Goal: Task Accomplishment & Management: Use online tool/utility

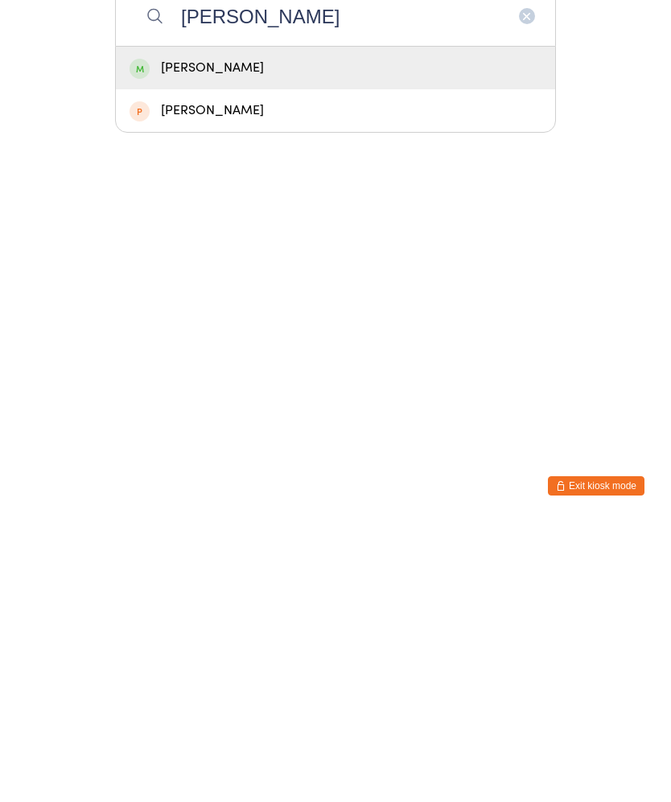
type input "[PERSON_NAME]"
click at [247, 337] on div "[PERSON_NAME]" at bounding box center [335, 348] width 412 height 22
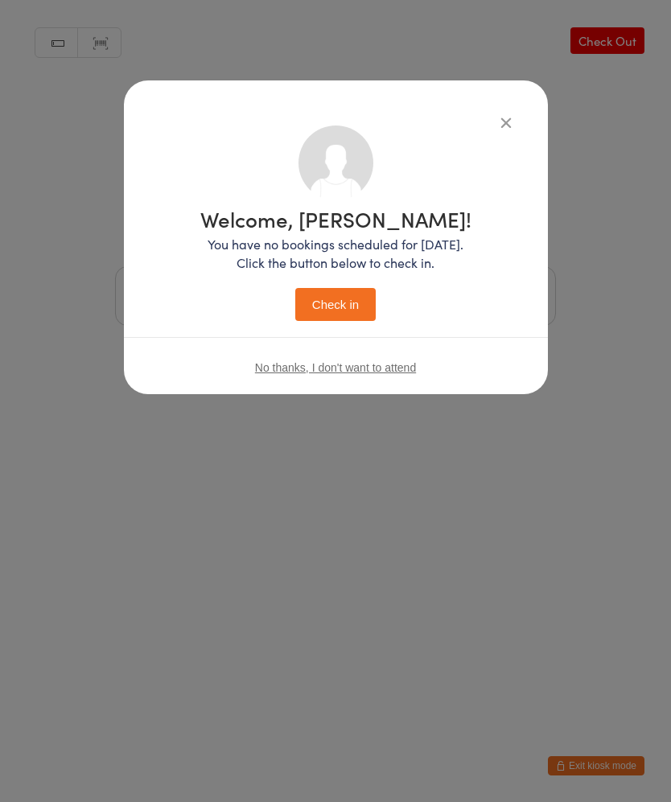
click at [359, 321] on button "Check in" at bounding box center [335, 304] width 80 height 33
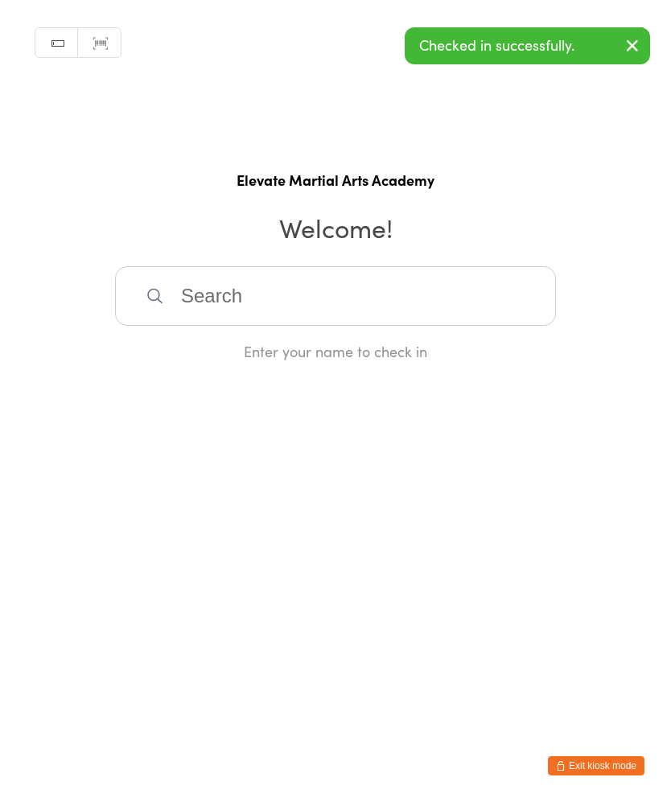
click at [304, 311] on input "search" at bounding box center [335, 296] width 441 height 60
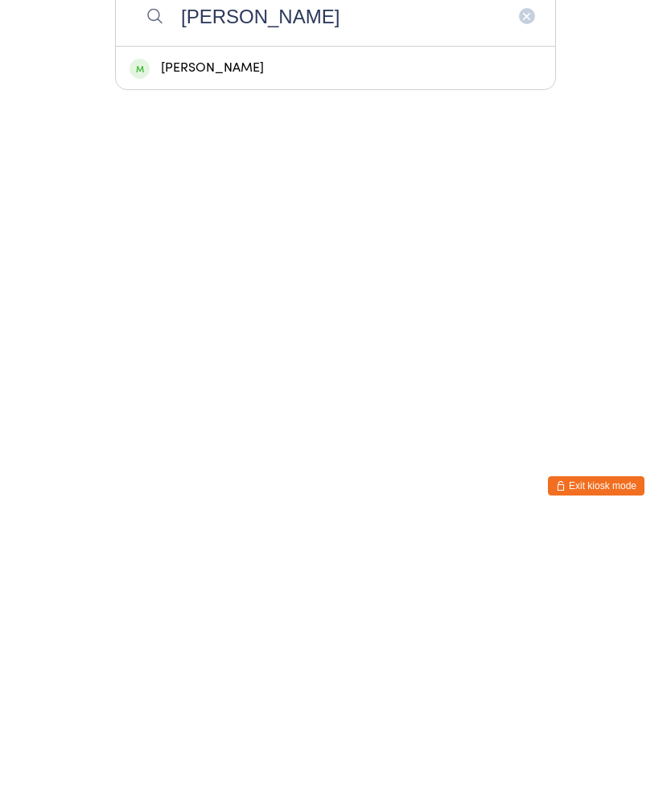
type input "[PERSON_NAME]"
click at [245, 337] on div "[PERSON_NAME]" at bounding box center [335, 348] width 412 height 22
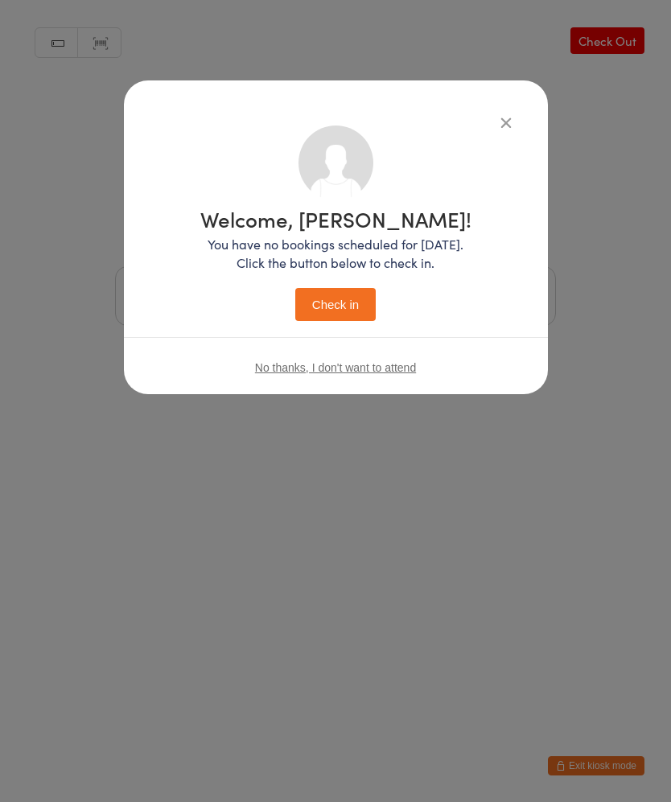
click at [348, 303] on button "Check in" at bounding box center [335, 304] width 80 height 33
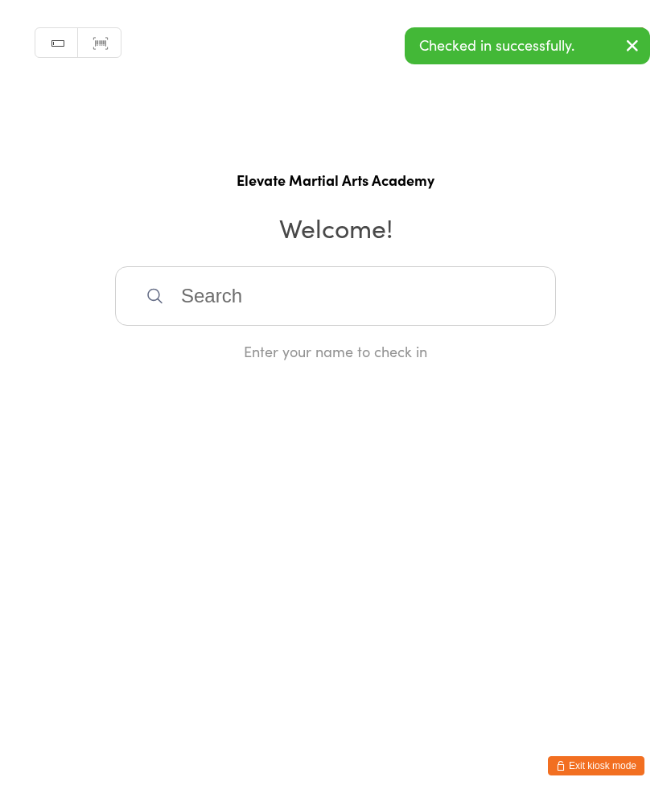
click at [301, 306] on input "search" at bounding box center [335, 296] width 441 height 60
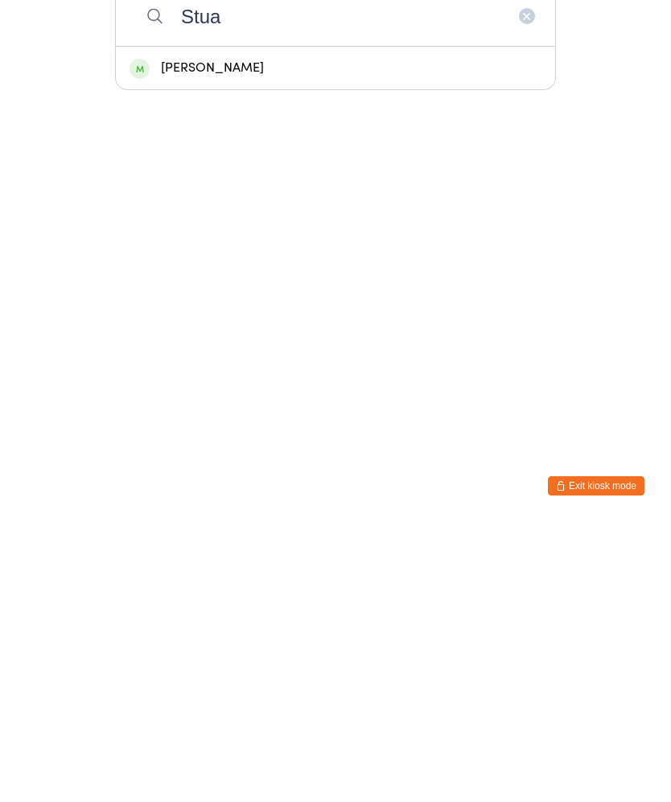
type input "Stua"
click at [265, 337] on div "[PERSON_NAME]" at bounding box center [335, 348] width 412 height 22
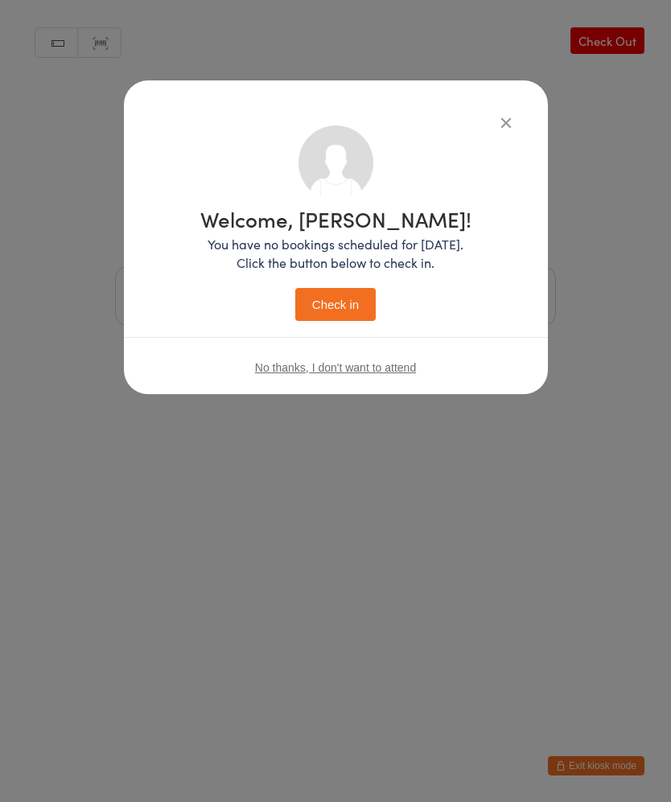
click at [346, 306] on button "Check in" at bounding box center [335, 304] width 80 height 33
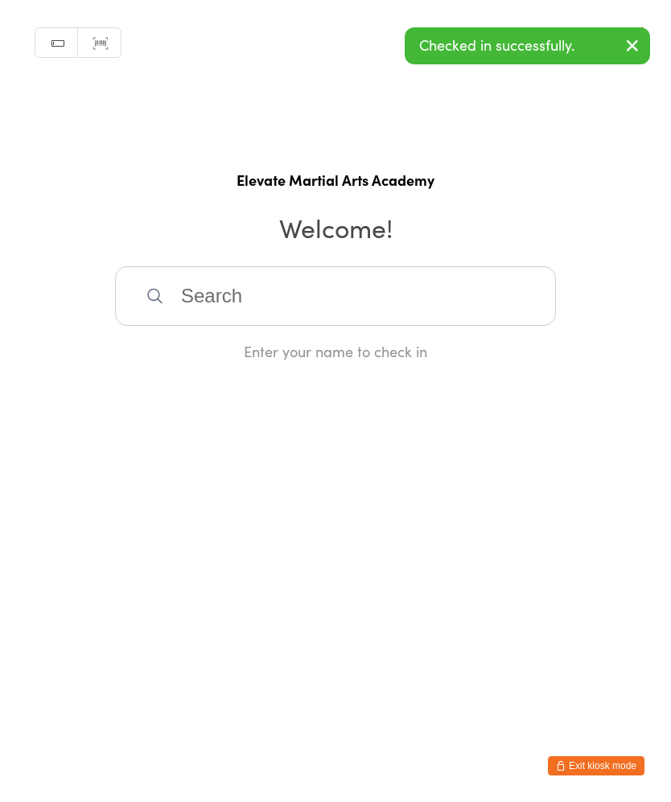
click at [281, 315] on input "search" at bounding box center [335, 296] width 441 height 60
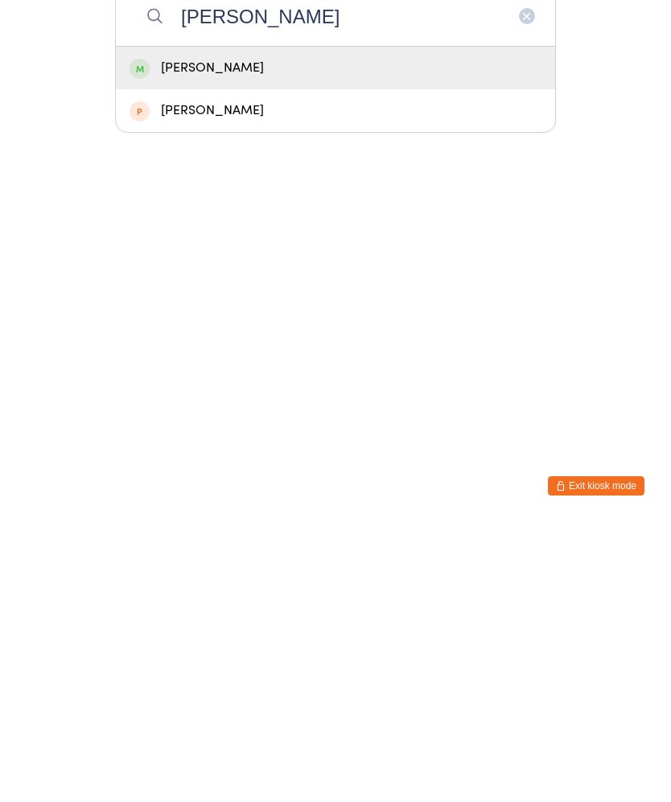
type input "[PERSON_NAME]"
click at [276, 337] on div "[PERSON_NAME]" at bounding box center [335, 348] width 412 height 22
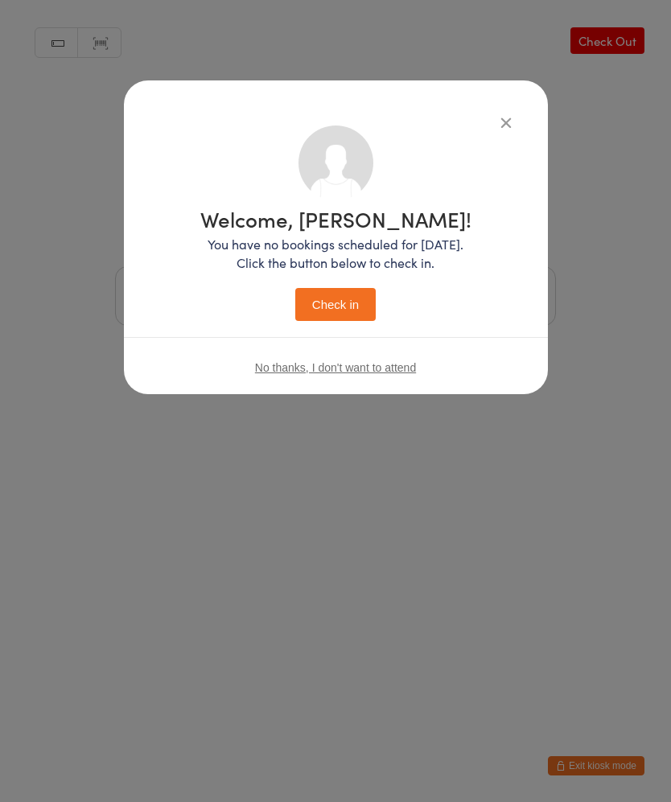
click at [336, 308] on button "Check in" at bounding box center [335, 304] width 80 height 33
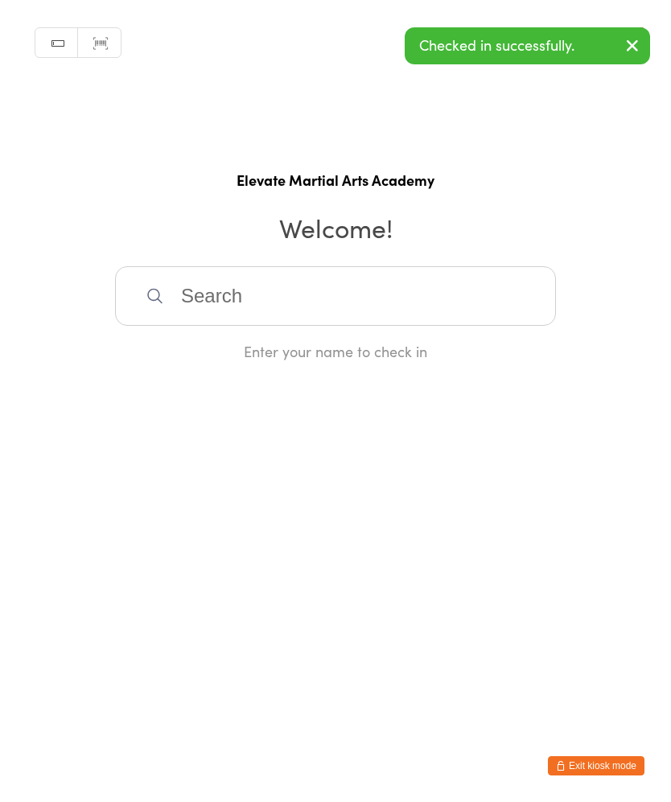
click at [330, 314] on input "search" at bounding box center [335, 296] width 441 height 60
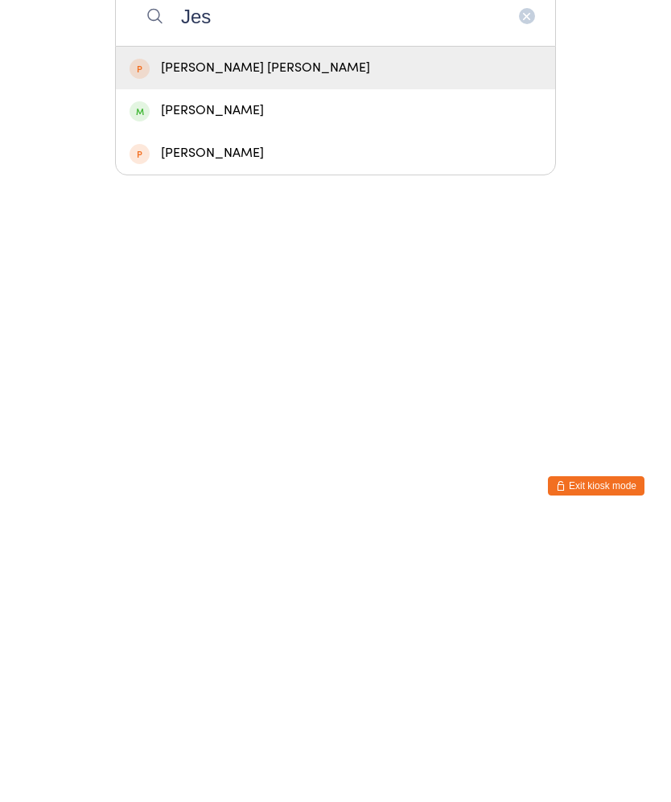
type input "Jes"
click at [271, 380] on div "[PERSON_NAME]" at bounding box center [335, 391] width 412 height 22
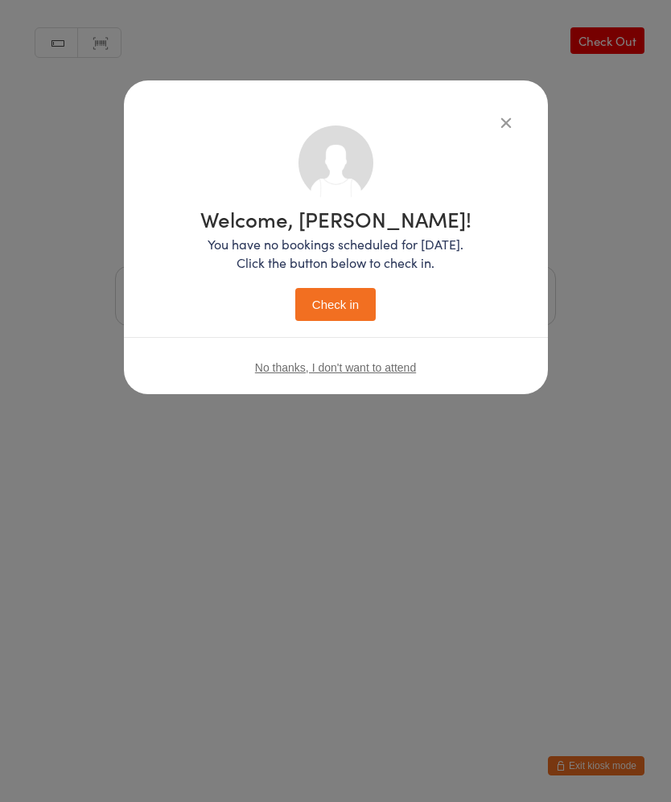
click at [348, 306] on button "Check in" at bounding box center [335, 304] width 80 height 33
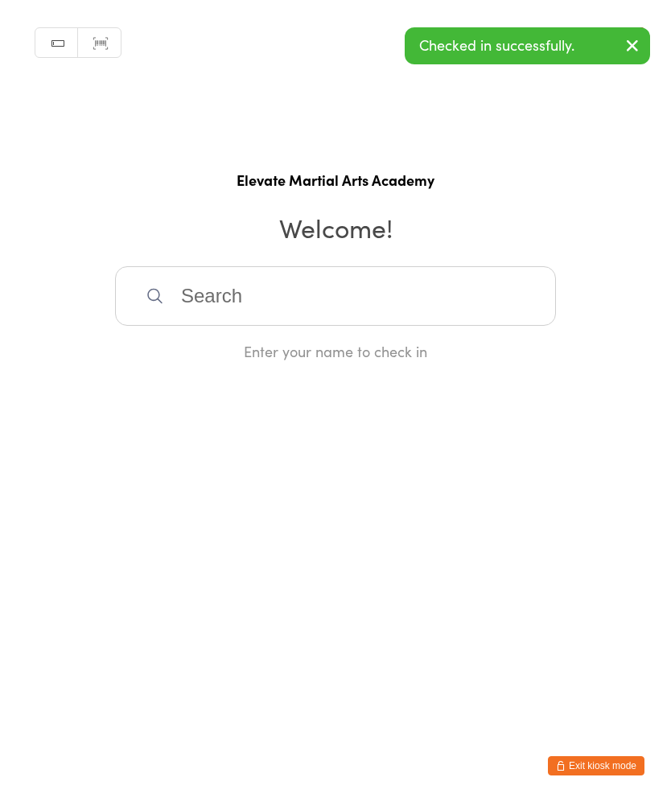
click at [328, 326] on input "search" at bounding box center [335, 296] width 441 height 60
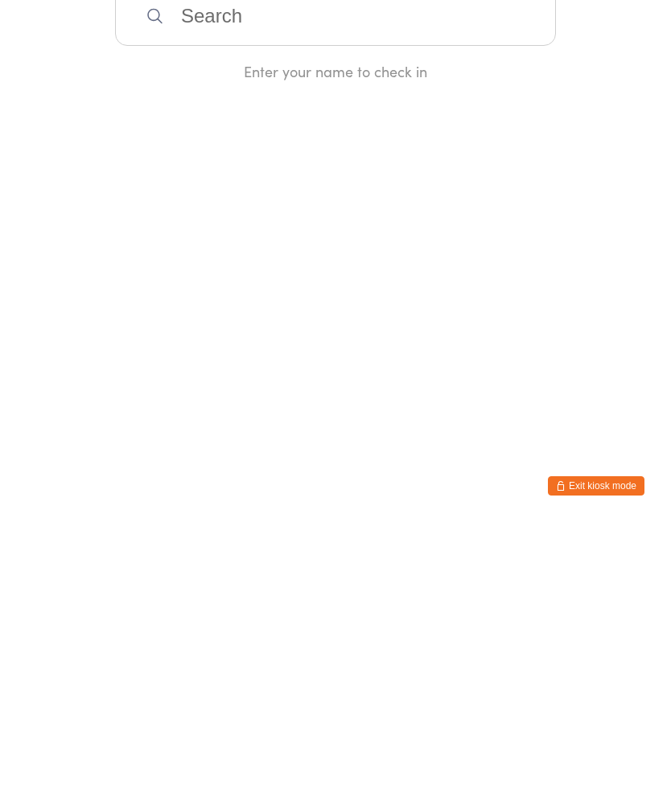
type input "V"
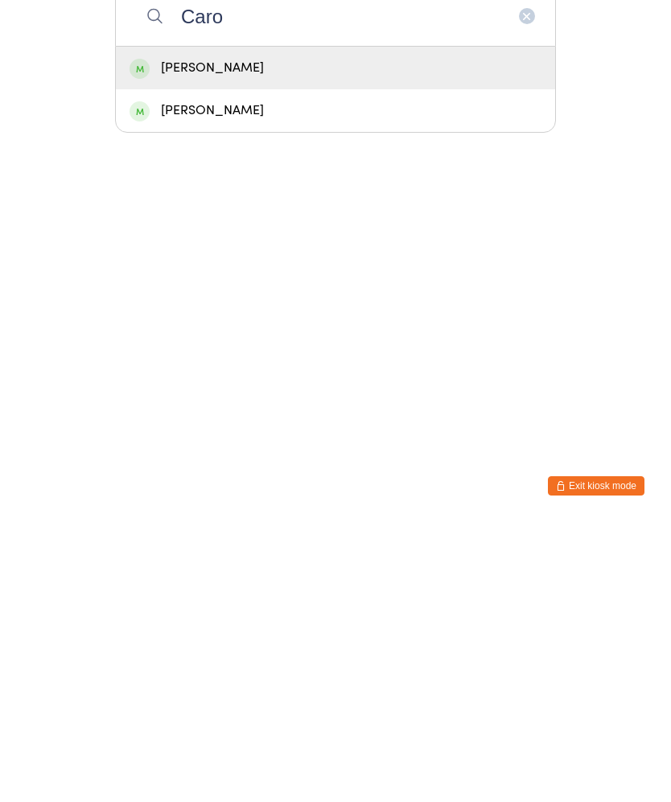
type input "Caro"
click at [273, 337] on div "[PERSON_NAME]" at bounding box center [335, 348] width 412 height 22
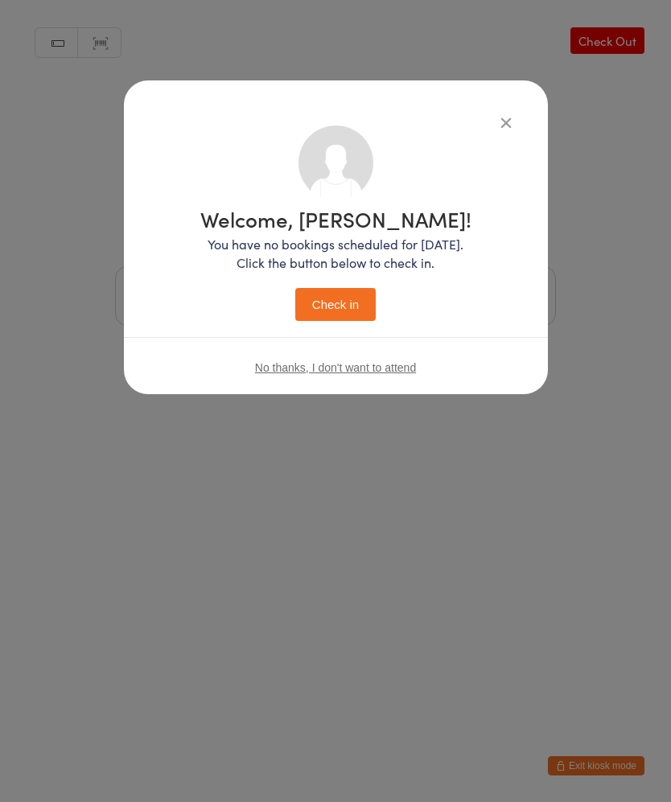
click at [352, 306] on button "Check in" at bounding box center [335, 304] width 80 height 33
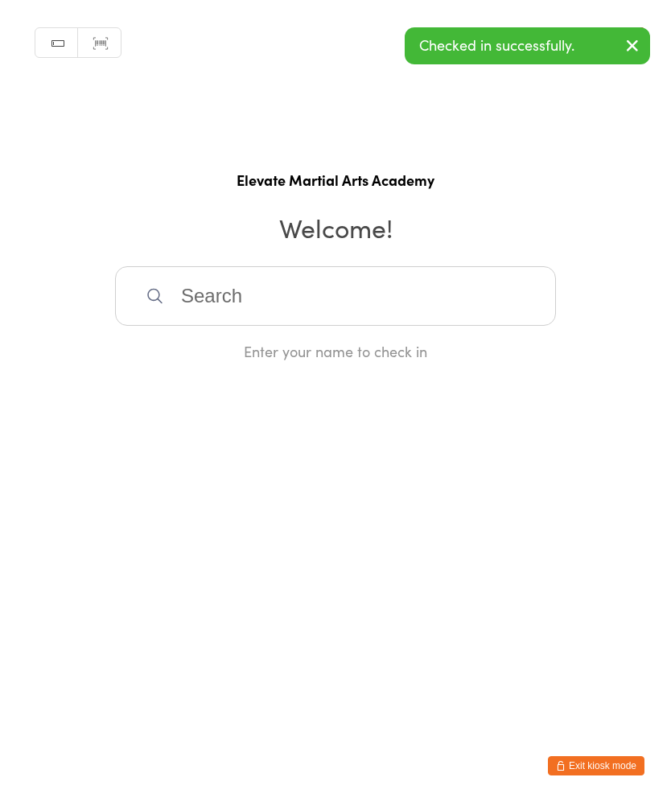
click at [306, 301] on input "search" at bounding box center [335, 296] width 441 height 60
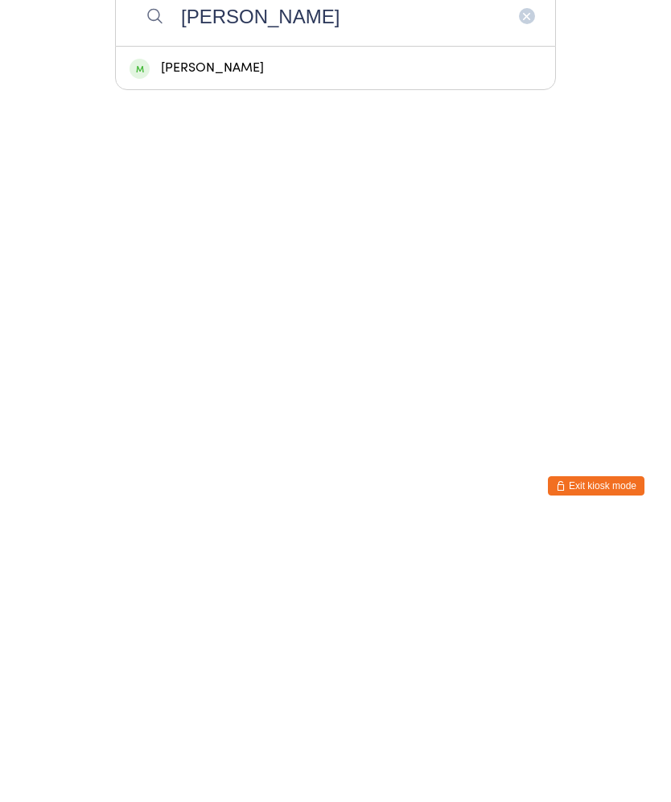
type input "[PERSON_NAME]"
click at [271, 337] on div "[PERSON_NAME]" at bounding box center [335, 348] width 412 height 22
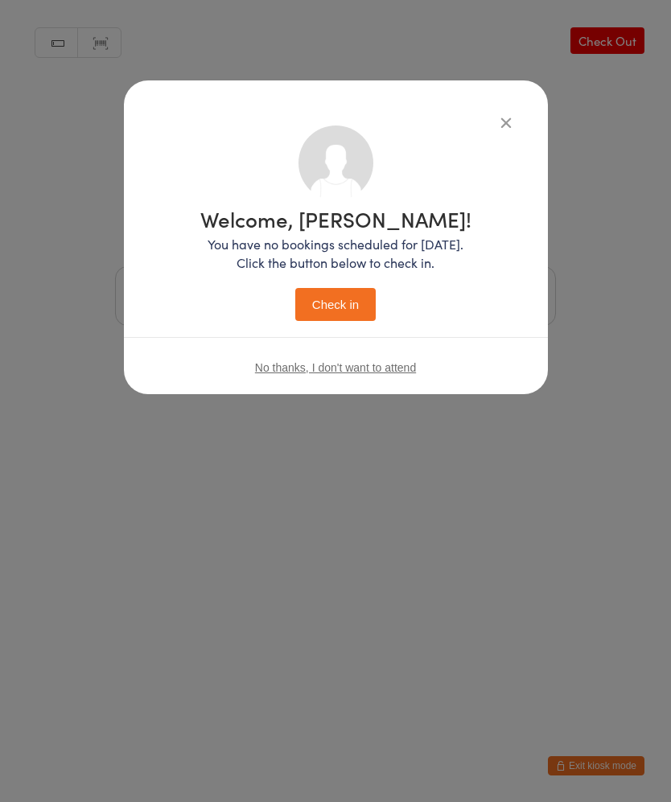
click at [343, 315] on button "Check in" at bounding box center [335, 304] width 80 height 33
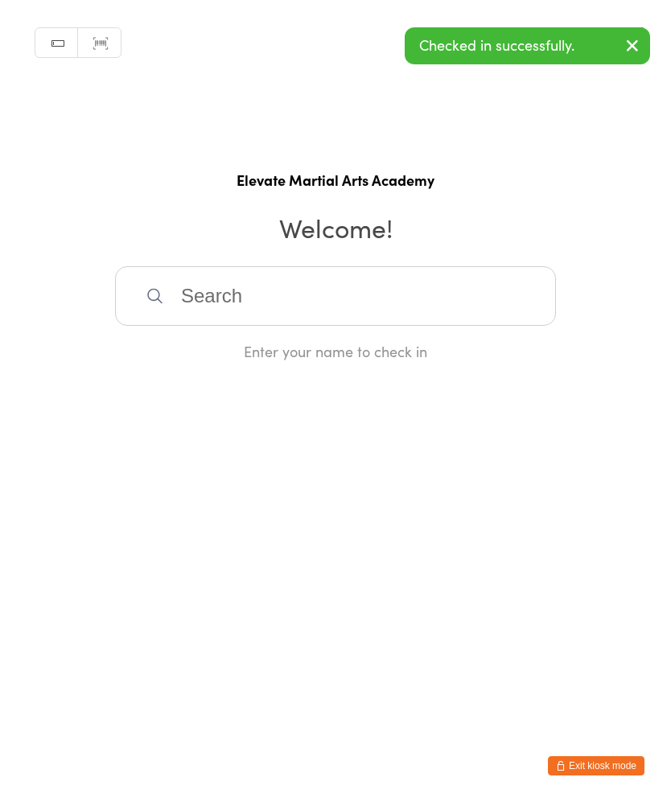
click at [332, 321] on input "search" at bounding box center [335, 296] width 441 height 60
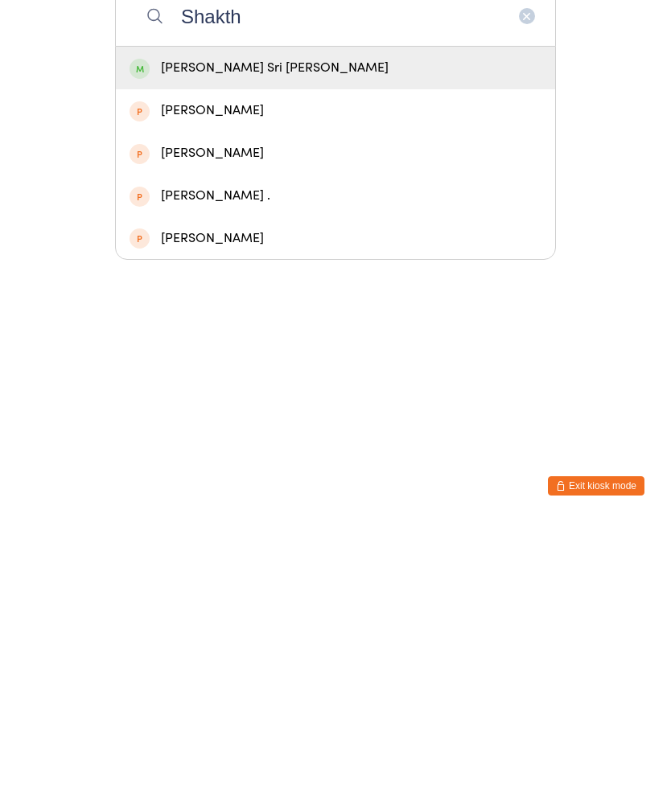
type input "Shakth"
click at [289, 326] on div "[PERSON_NAME] Sri [PERSON_NAME]" at bounding box center [335, 347] width 439 height 43
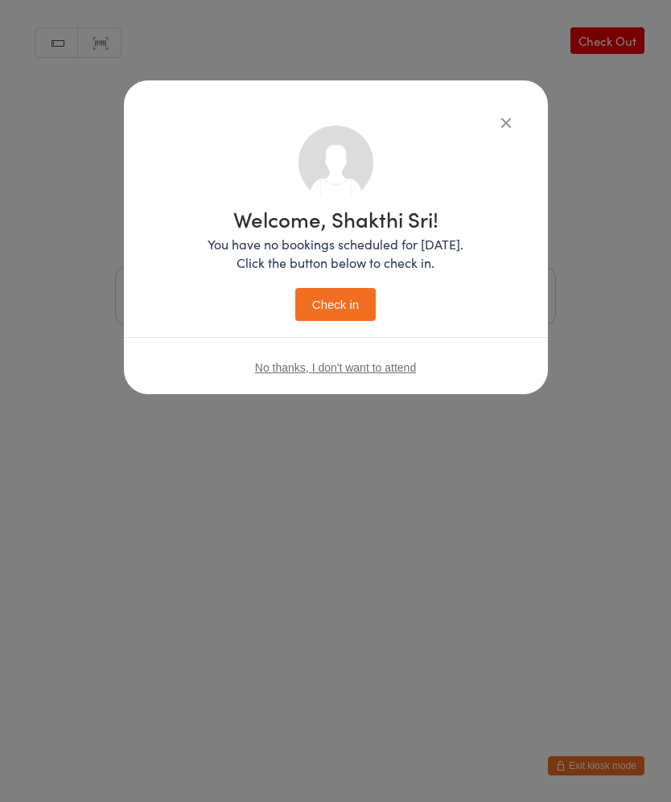
click at [356, 313] on button "Check in" at bounding box center [335, 304] width 80 height 33
